Goal: Transaction & Acquisition: Book appointment/travel/reservation

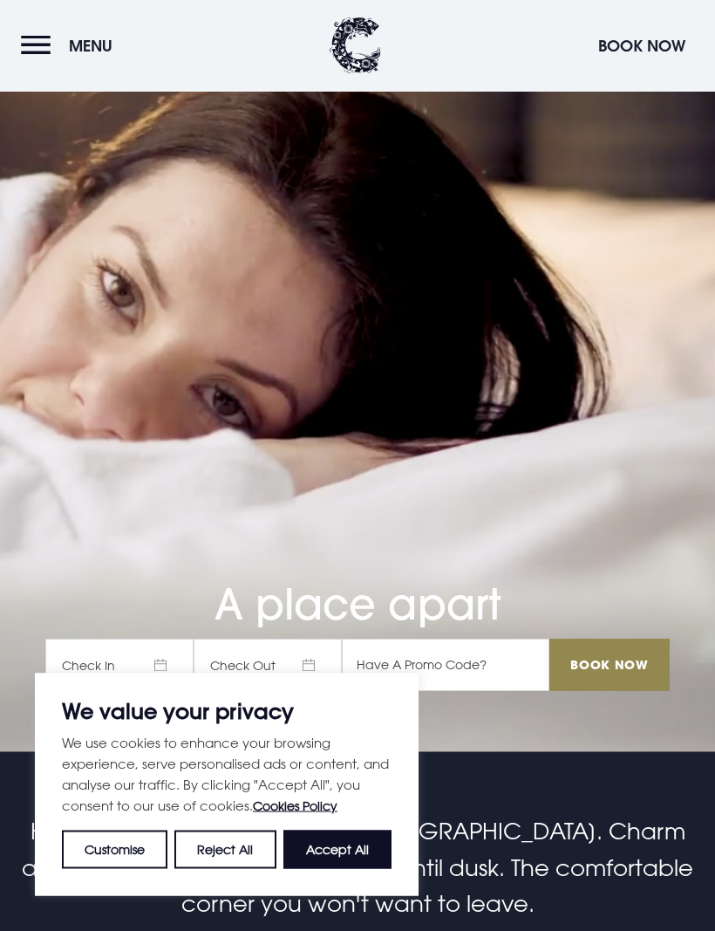
scroll to position [179, 0]
click at [351, 869] on button "Accept All" at bounding box center [338, 850] width 108 height 38
checkbox input "true"
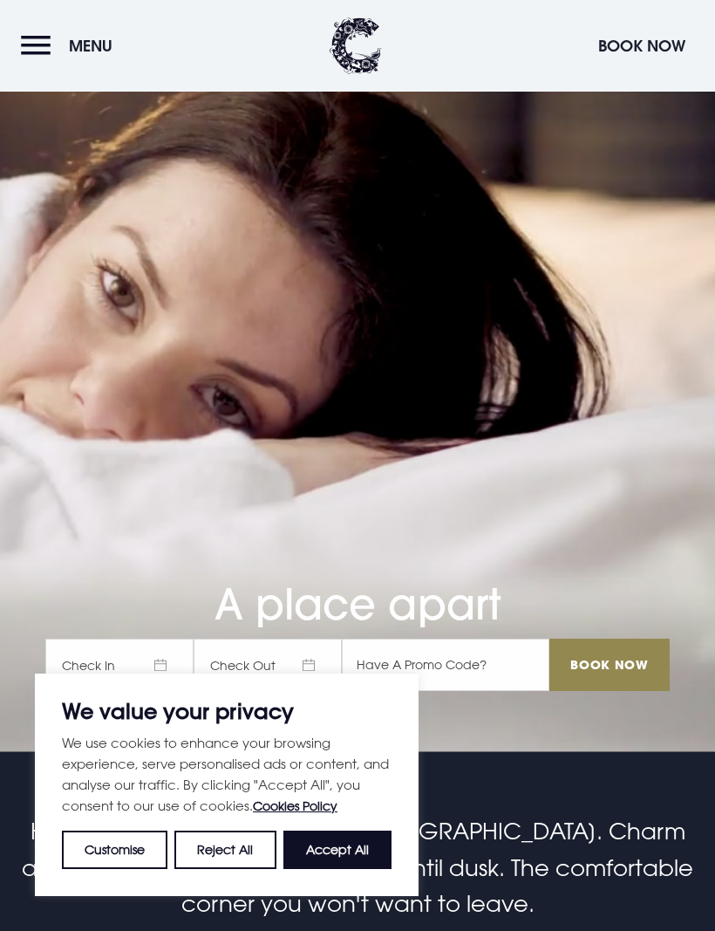
checkbox input "true"
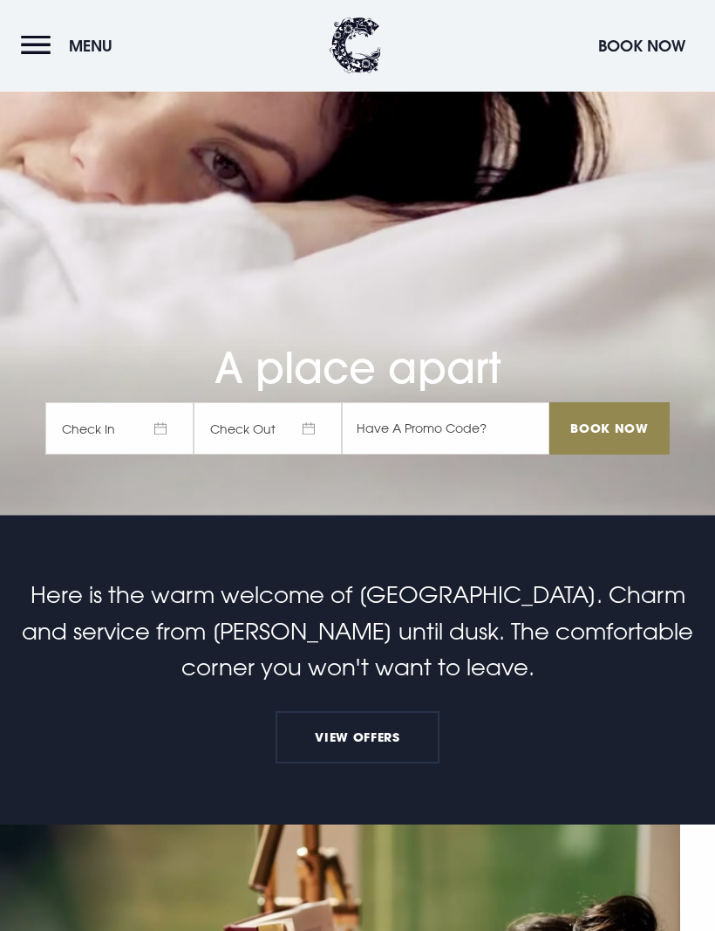
click at [42, 33] on button "Menu" at bounding box center [71, 46] width 100 height 38
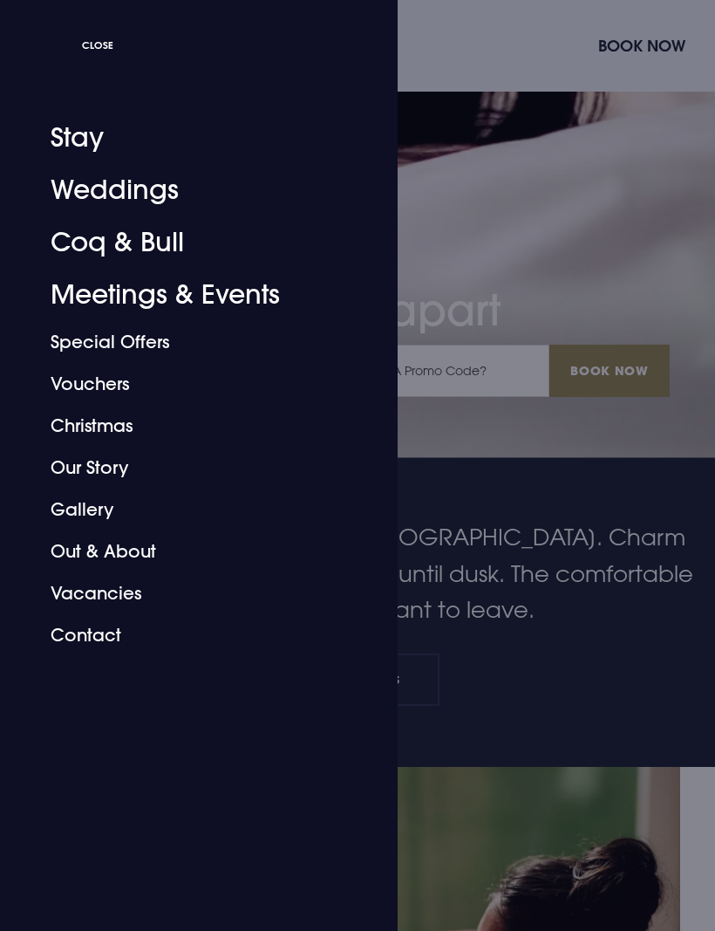
scroll to position [474, 0]
click at [689, 503] on div at bounding box center [357, 465] width 715 height 931
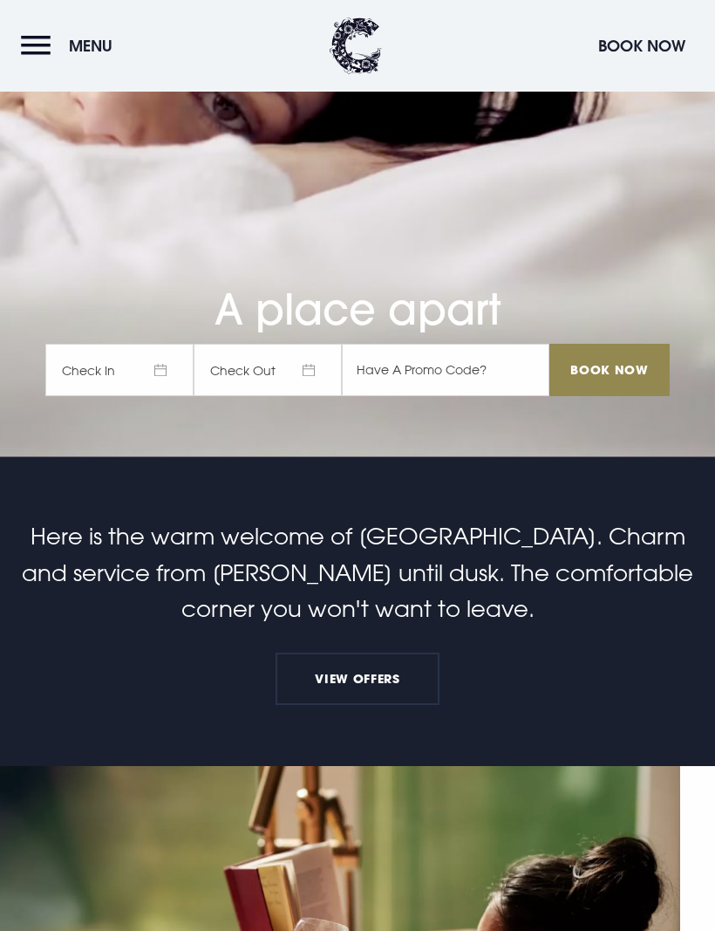
click at [83, 396] on span "Check In" at bounding box center [119, 370] width 148 height 52
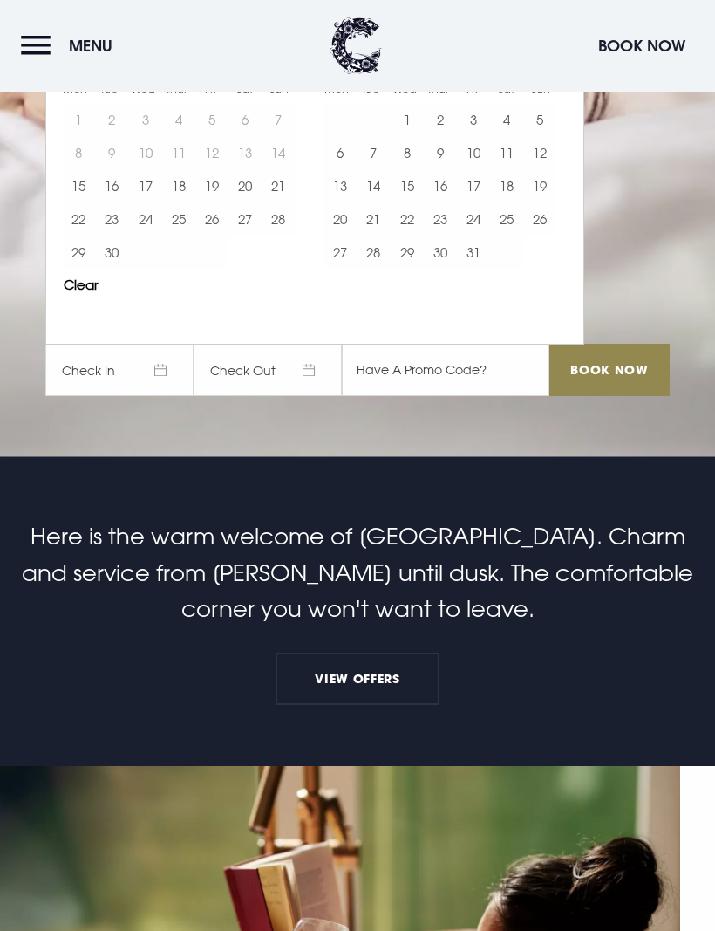
click at [541, 55] on button "Move forward to switch to the next month." at bounding box center [556, 38] width 33 height 33
click at [550, 55] on button "Move forward to switch to the next month." at bounding box center [556, 38] width 33 height 33
click at [556, 55] on button "Move forward to switch to the next month." at bounding box center [556, 38] width 33 height 33
click at [186, 169] on button "11" at bounding box center [178, 152] width 33 height 33
click at [264, 236] on button "28" at bounding box center [278, 218] width 33 height 33
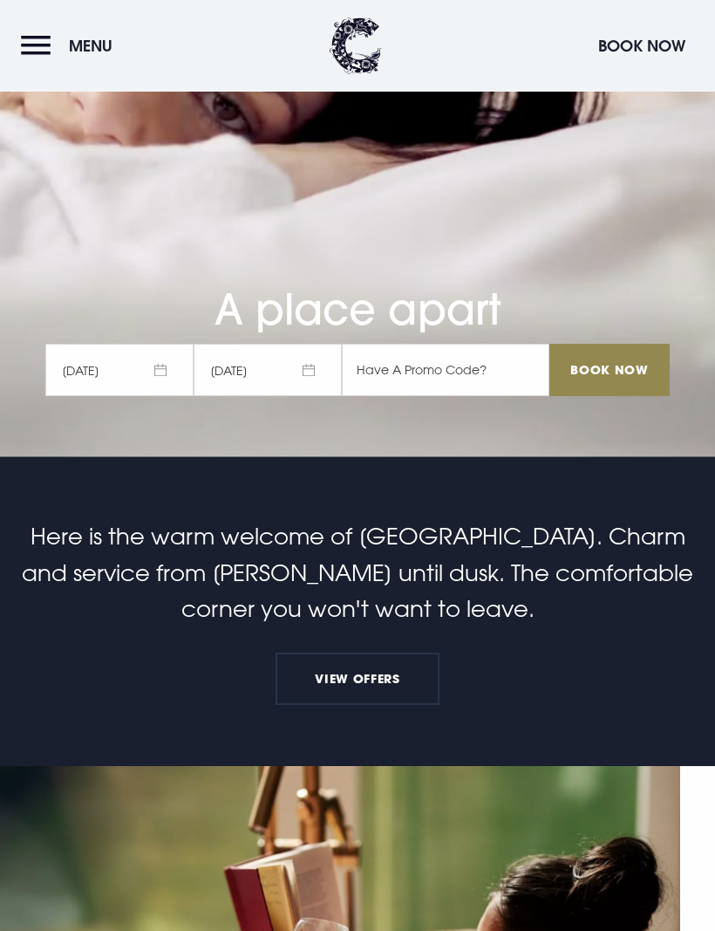
click at [287, 396] on span "[DATE]" at bounding box center [268, 370] width 148 height 52
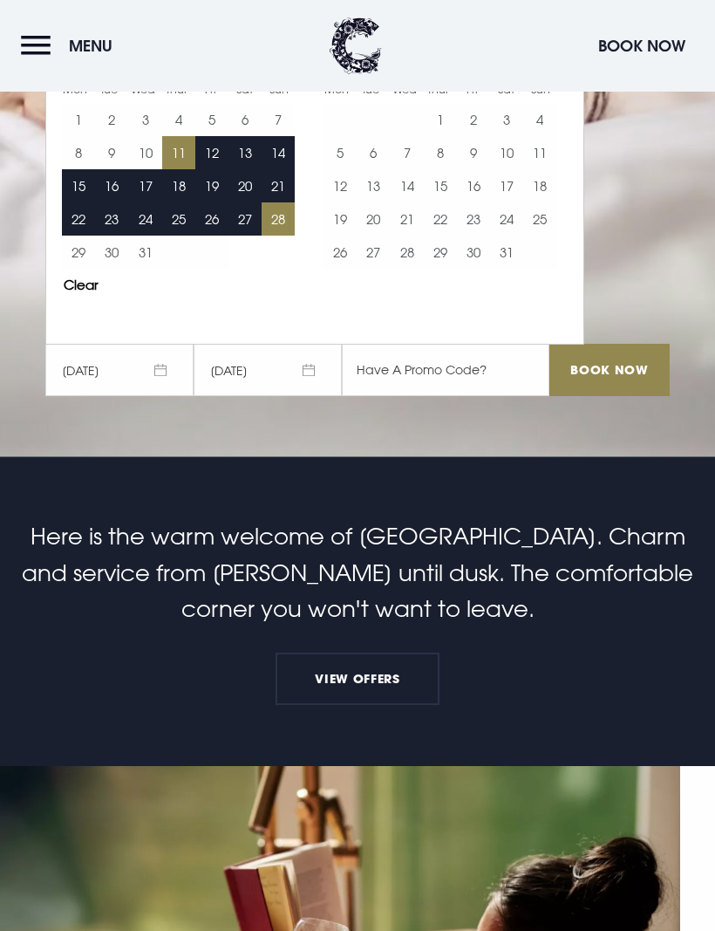
click at [150, 202] on button "17" at bounding box center [144, 185] width 33 height 33
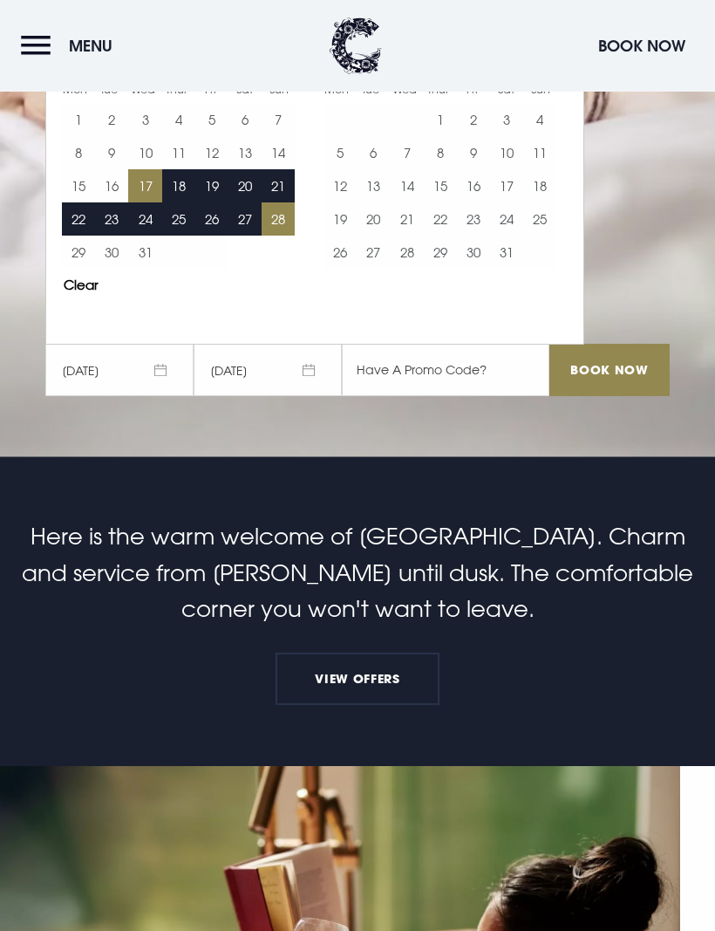
click at [154, 202] on button "17" at bounding box center [144, 185] width 33 height 33
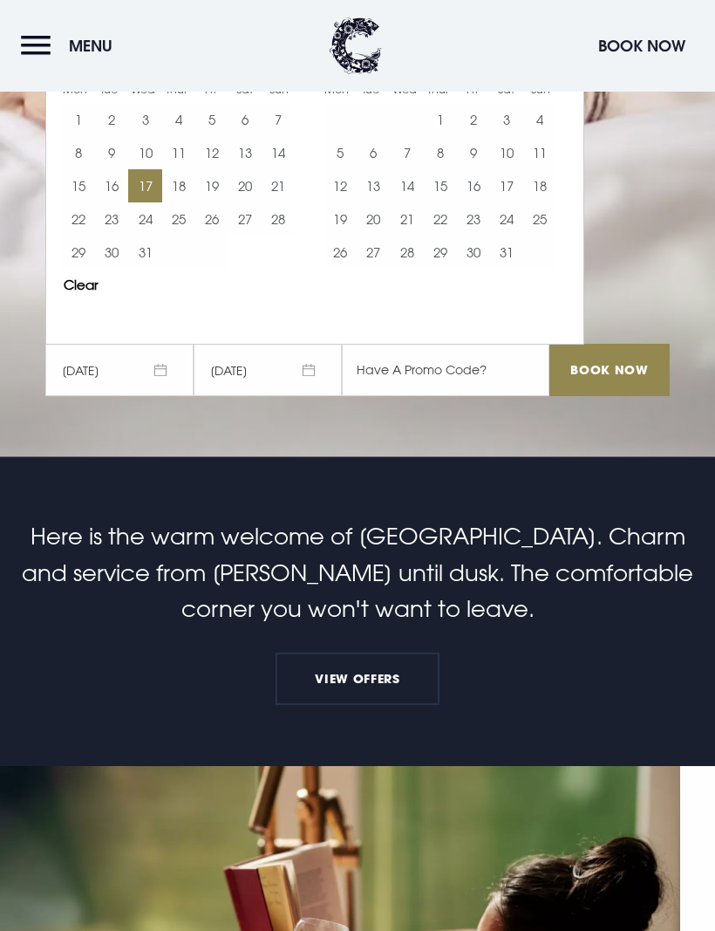
click at [152, 169] on button "10" at bounding box center [144, 152] width 33 height 33
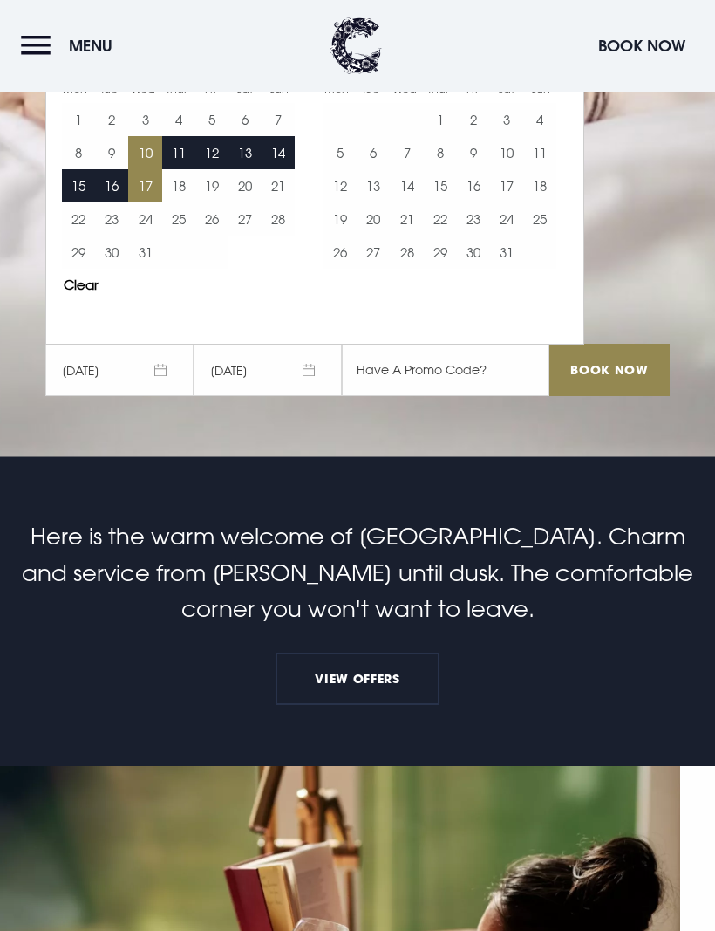
click at [115, 169] on button "9" at bounding box center [111, 152] width 33 height 33
click at [115, 202] on button "16" at bounding box center [111, 185] width 33 height 33
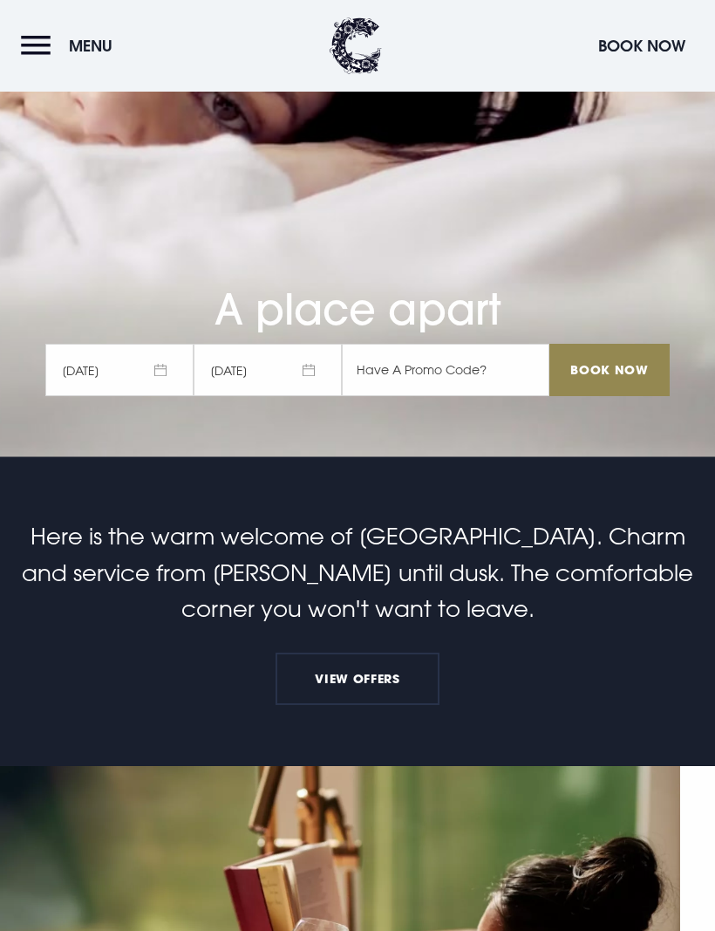
click at [613, 396] on input "Book Now" at bounding box center [610, 370] width 120 height 52
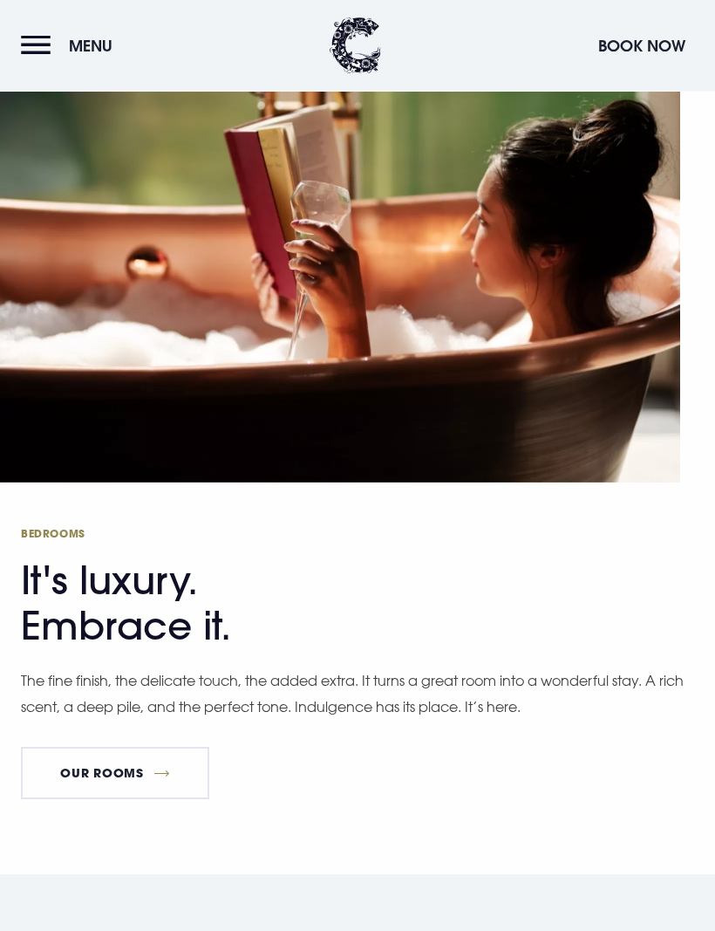
scroll to position [1214, 0]
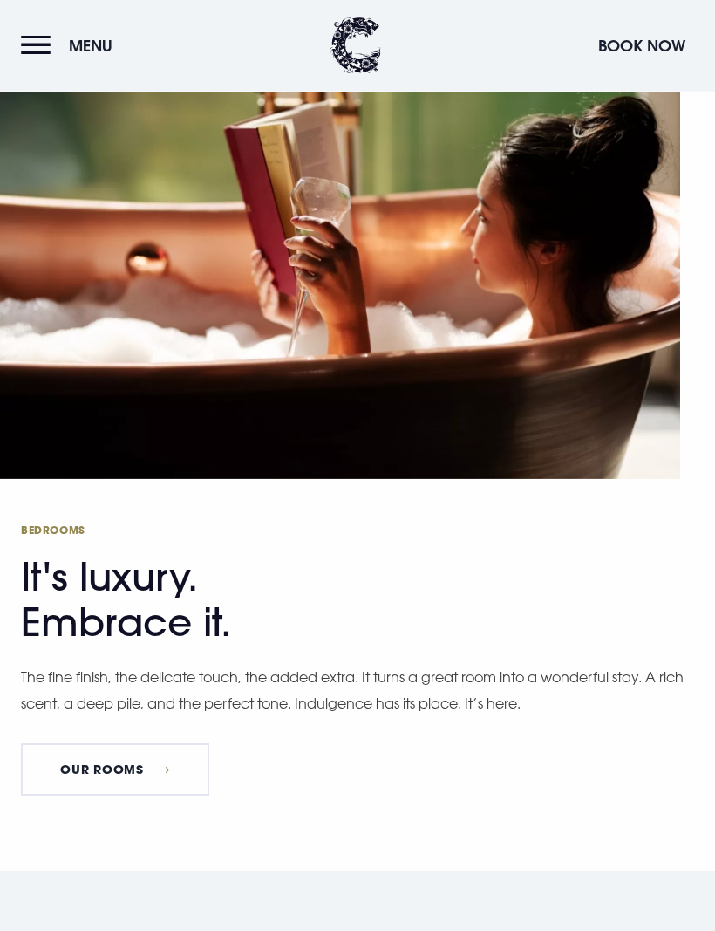
click at [85, 797] on link "Our Rooms" at bounding box center [115, 770] width 188 height 52
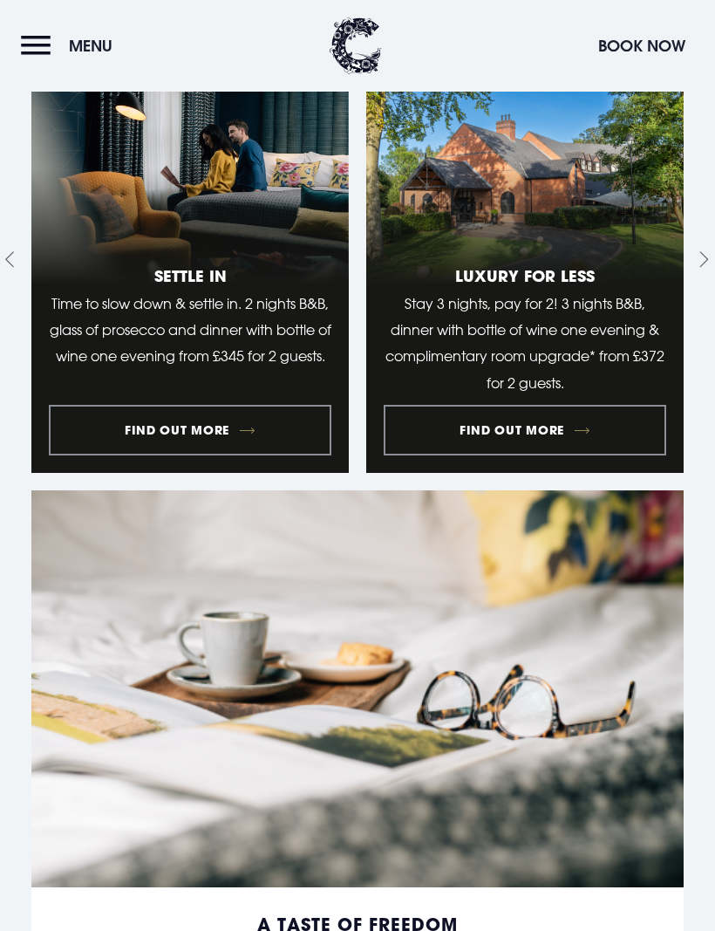
scroll to position [2286, 0]
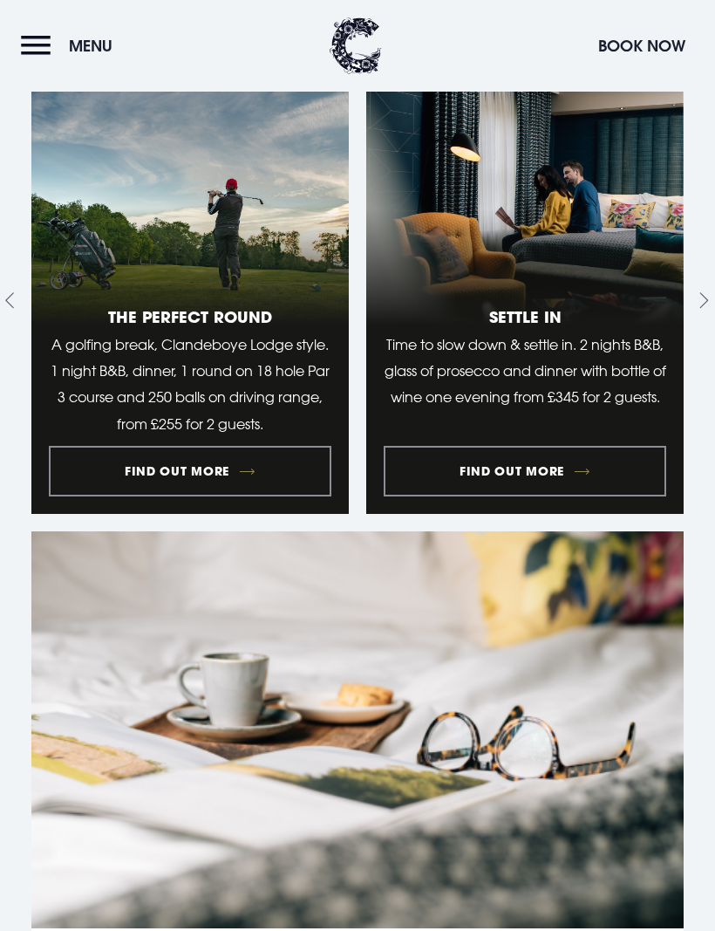
click at [683, 435] on div "Ultra-luxe Suite Stay in the height of luxury in the Ultra-luxe suite. 1 night …" at bounding box center [357, 301] width 653 height 428
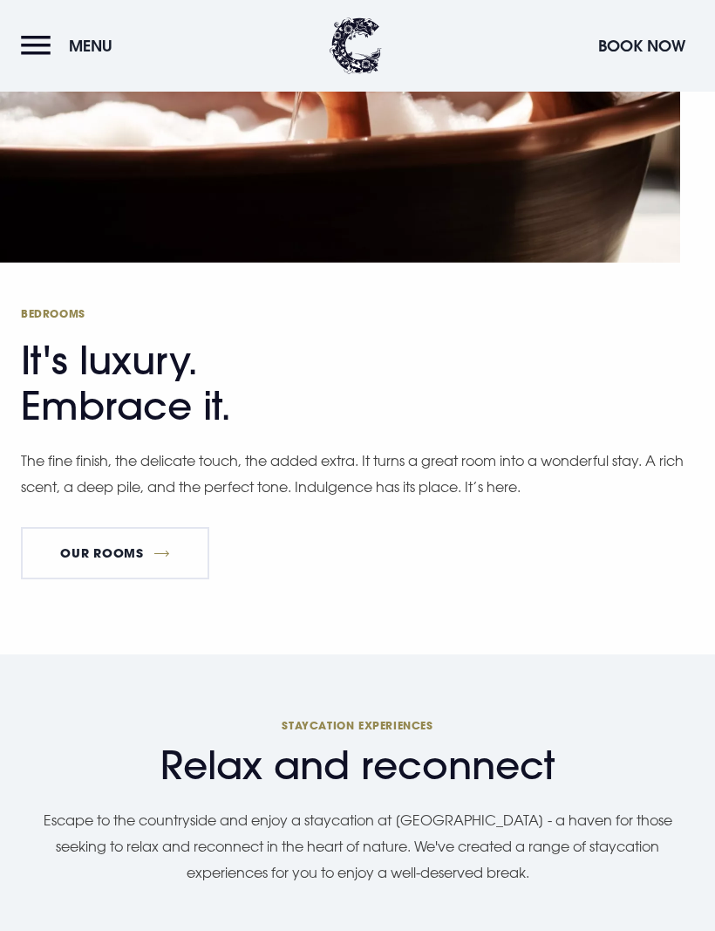
scroll to position [1421, 0]
